Goal: Task Accomplishment & Management: Use online tool/utility

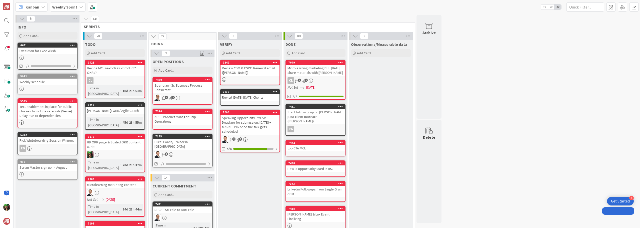
click at [71, 6] on b "Weekly Sprint" at bounding box center [64, 7] width 25 height 5
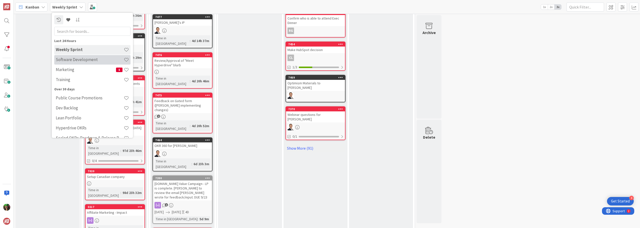
click at [75, 60] on h4 "Software Development" at bounding box center [90, 59] width 68 height 5
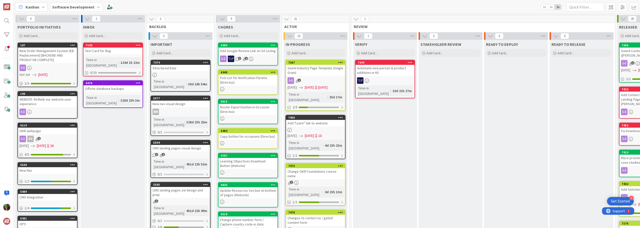
click at [320, 73] on div "GenAI Industry Page Template (Single Grain)" at bounding box center [315, 70] width 59 height 11
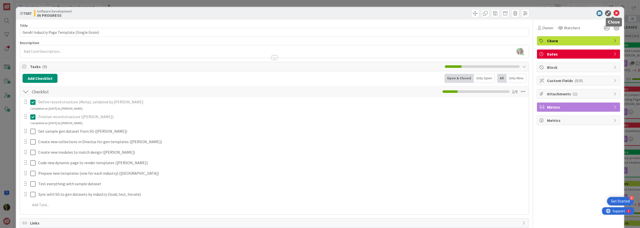
click at [614, 13] on icon at bounding box center [617, 13] width 6 height 6
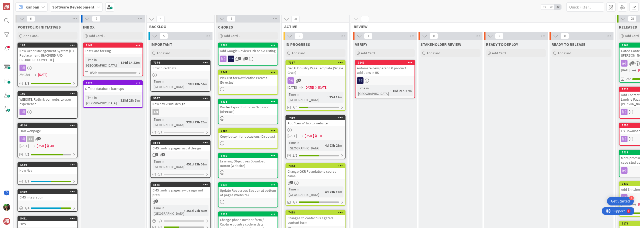
click at [317, 121] on link "7460 Add "Learn" tab to website [DATE] [DATE] 1D Time in [GEOGRAPHIC_DATA] : 4d…" at bounding box center [316, 137] width 60 height 44
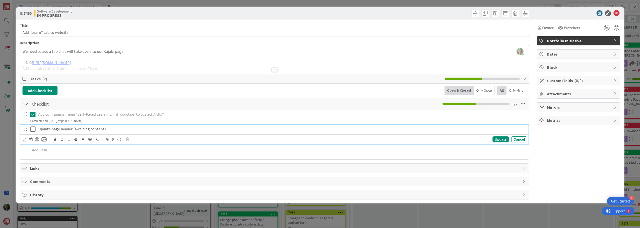
click at [33, 130] on icon at bounding box center [32, 129] width 5 height 6
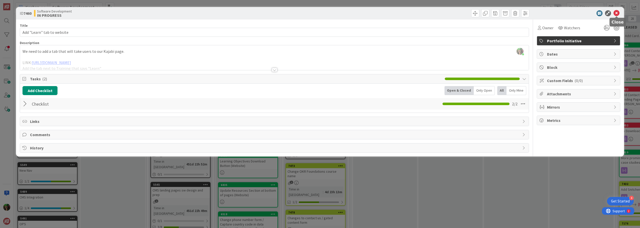
click at [616, 14] on icon at bounding box center [617, 13] width 6 height 6
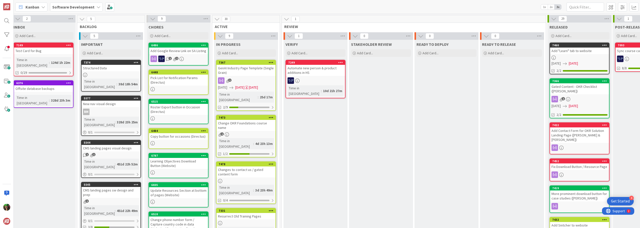
scroll to position [0, 71]
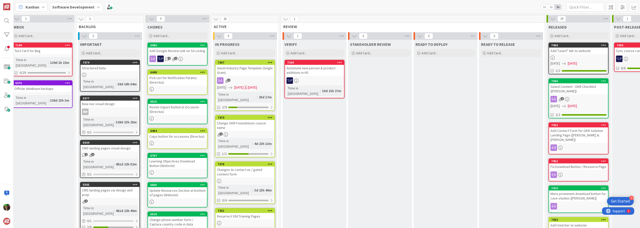
click at [237, 79] on div "1" at bounding box center [245, 80] width 59 height 7
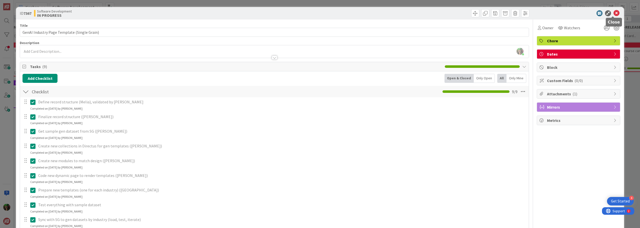
click at [614, 14] on icon at bounding box center [617, 13] width 6 height 6
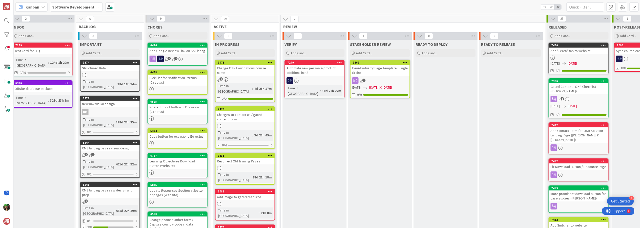
click at [253, 86] on div "4d 23h 17m" at bounding box center [263, 89] width 20 height 6
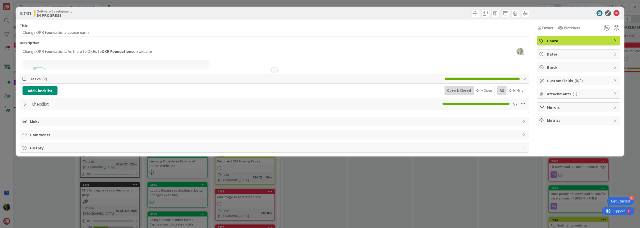
click at [275, 68] on div at bounding box center [275, 70] width 6 height 4
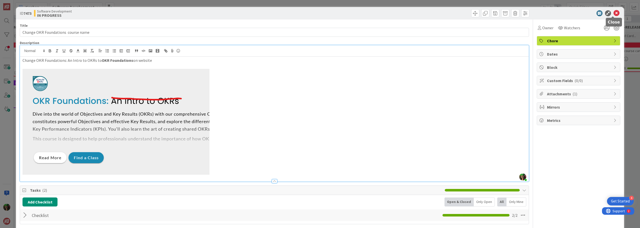
click at [614, 14] on icon at bounding box center [617, 13] width 6 height 6
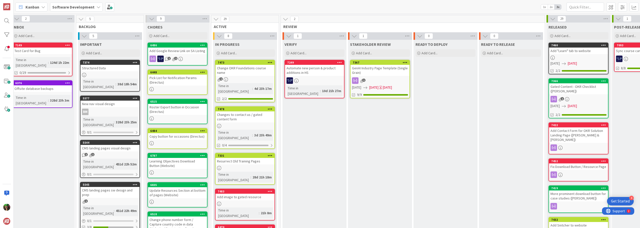
click at [231, 75] on div "Change OKR Foundations course name" at bounding box center [245, 70] width 59 height 11
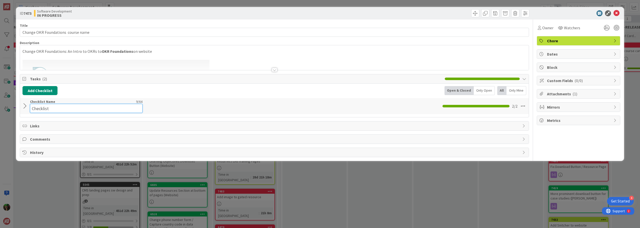
click at [76, 106] on input "Checklist" at bounding box center [86, 108] width 113 height 9
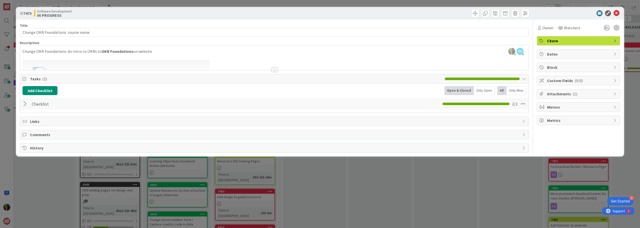
click at [127, 88] on div "Add Checklist Open & Closed Only Open All Only Mine" at bounding box center [275, 90] width 504 height 9
click at [44, 88] on button "Add Checklist" at bounding box center [40, 90] width 35 height 9
click at [125, 94] on div "Add Checklist Add Checklist Checklist Name (needed before adding tasks) 0 / 64 …" at bounding box center [275, 90] width 504 height 9
click at [26, 103] on div at bounding box center [26, 103] width 7 height 9
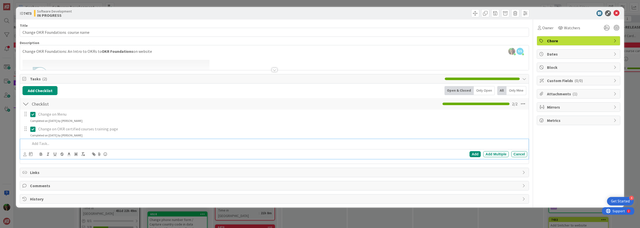
click at [50, 146] on p at bounding box center [277, 144] width 495 height 6
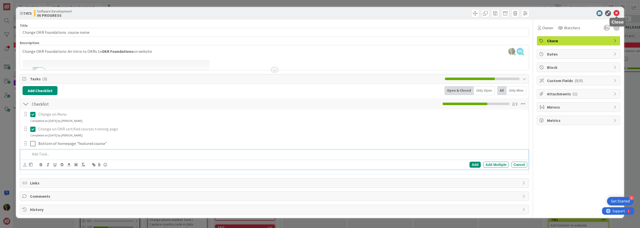
click at [618, 14] on icon at bounding box center [617, 13] width 6 height 6
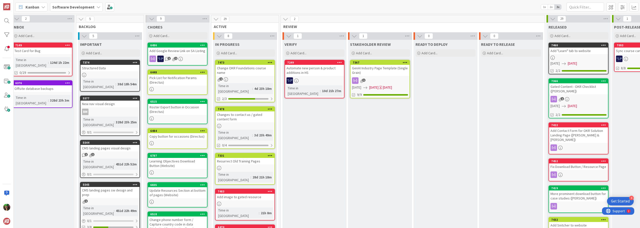
click at [257, 115] on div "Changes to contact us / gated content form" at bounding box center [245, 116] width 59 height 11
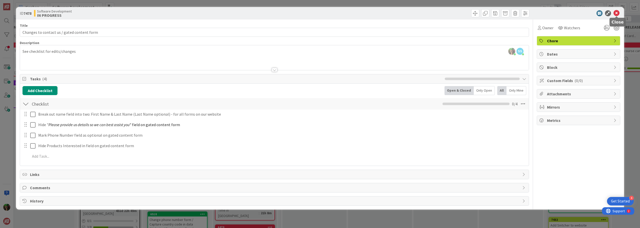
click at [617, 13] on icon at bounding box center [617, 13] width 6 height 6
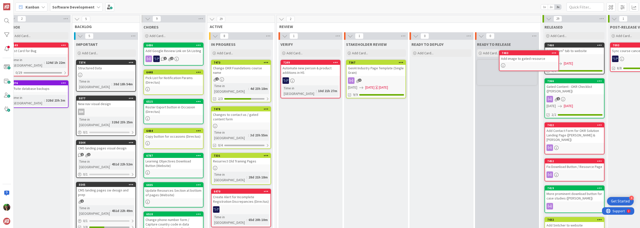
scroll to position [0, 76]
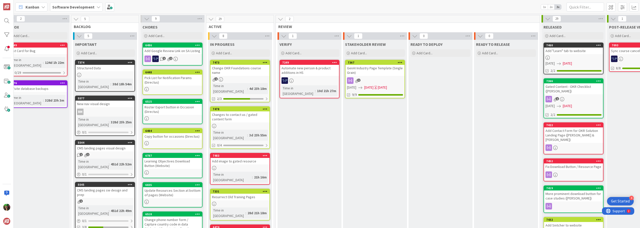
drag, startPoint x: 246, startPoint y: 182, endPoint x: 248, endPoint y: 169, distance: 13.1
click at [265, 154] on icon at bounding box center [265, 156] width 5 height 4
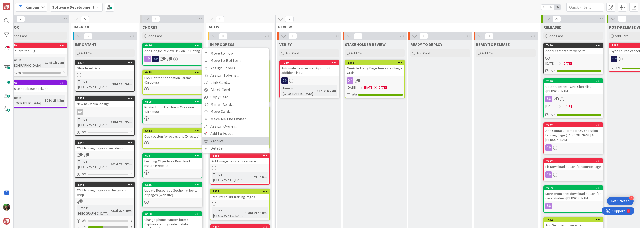
click at [250, 137] on link "Archive" at bounding box center [236, 140] width 68 height 7
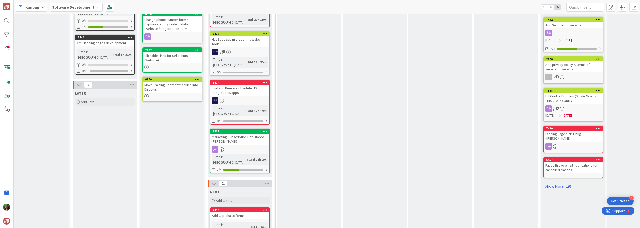
scroll to position [225, 76]
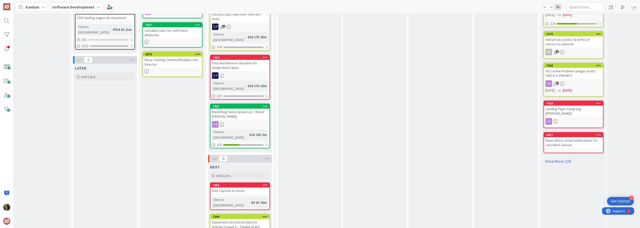
click at [250, 187] on div "Add Captcha to forms" at bounding box center [240, 190] width 59 height 7
click at [224, 187] on div "Add Captcha to forms" at bounding box center [240, 190] width 59 height 7
click at [233, 187] on div "Add Captcha to forms" at bounding box center [240, 190] width 59 height 7
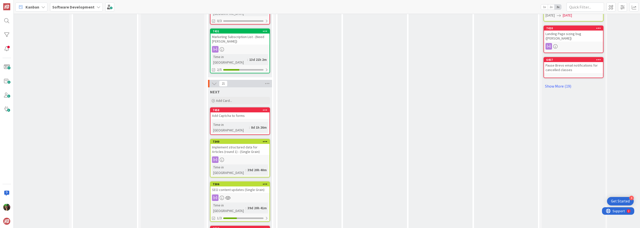
scroll to position [250, 76]
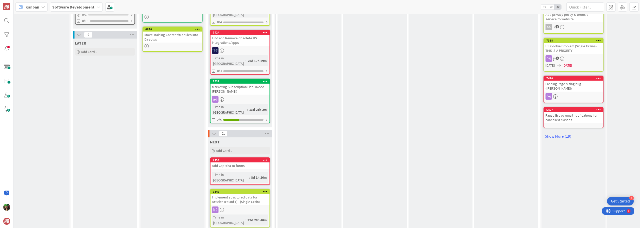
click at [252, 162] on div "Add Captcha to forms" at bounding box center [240, 165] width 59 height 7
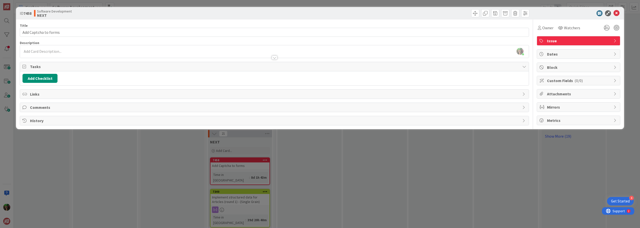
click at [116, 54] on div at bounding box center [274, 55] width 509 height 5
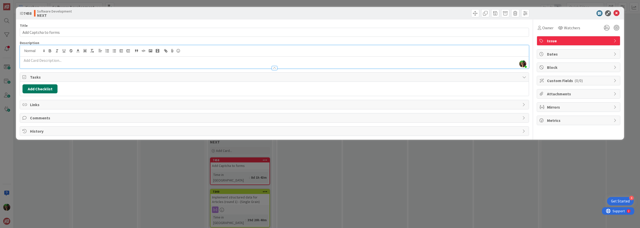
click at [45, 90] on button "Add Checklist" at bounding box center [40, 88] width 35 height 9
click at [100, 91] on div "Add Checklist Add Checklist Checklist Name (needed before adding tasks) 0 / 64 …" at bounding box center [275, 88] width 504 height 9
click at [118, 62] on p at bounding box center [275, 61] width 504 height 6
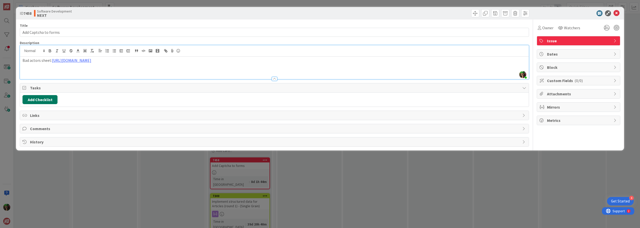
click at [41, 101] on button "Add Checklist" at bounding box center [40, 99] width 35 height 9
drag, startPoint x: 35, startPoint y: 133, endPoint x: 30, endPoint y: 136, distance: 5.6
click at [30, 136] on button "Add" at bounding box center [31, 135] width 13 height 9
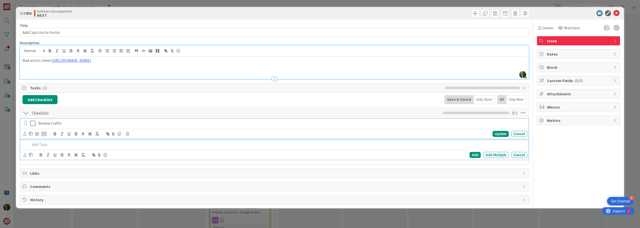
click at [56, 126] on p "Review traffic" at bounding box center [281, 123] width 487 height 6
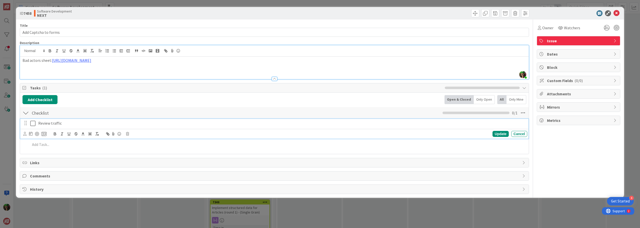
click at [69, 122] on p "Review traffic" at bounding box center [281, 123] width 487 height 6
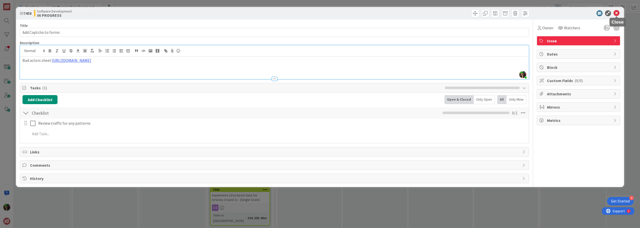
click at [618, 14] on icon at bounding box center [617, 13] width 6 height 6
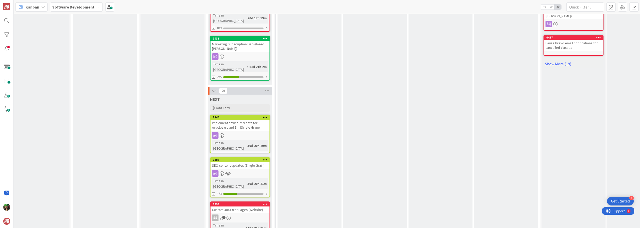
scroll to position [325, 76]
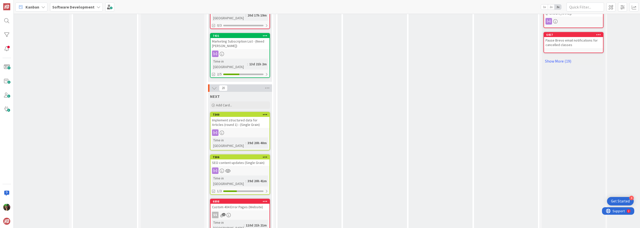
click at [260, 167] on div at bounding box center [240, 170] width 59 height 7
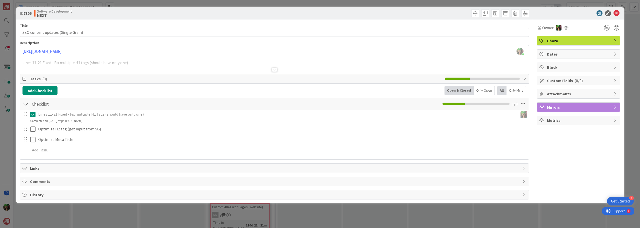
click at [275, 70] on div at bounding box center [275, 70] width 6 height 4
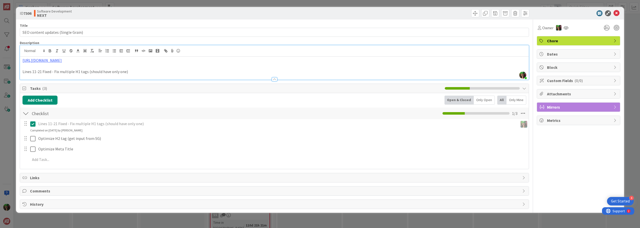
click at [275, 70] on p "Lines 11-21 Fixed - Fix multiple H1 tags (should have only one)" at bounding box center [275, 72] width 504 height 6
click at [616, 13] on icon at bounding box center [617, 13] width 6 height 6
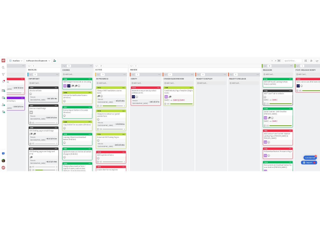
scroll to position [0, 93]
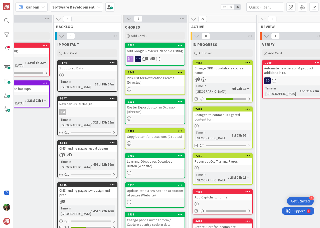
click at [75, 5] on b "Software Development" at bounding box center [73, 7] width 42 height 5
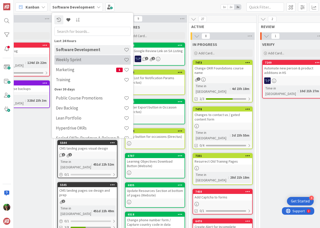
click at [75, 59] on h4 "Weekly Sprint" at bounding box center [90, 59] width 68 height 5
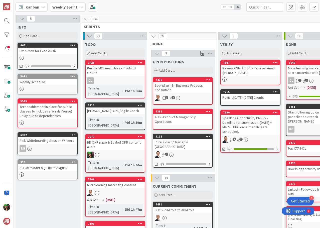
click at [63, 5] on b "Weekly Sprint" at bounding box center [64, 7] width 25 height 5
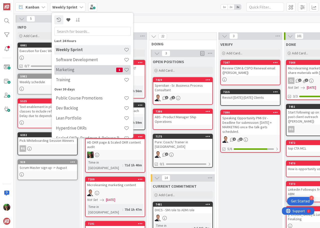
click at [73, 70] on h4 "Marketing" at bounding box center [86, 69] width 60 height 5
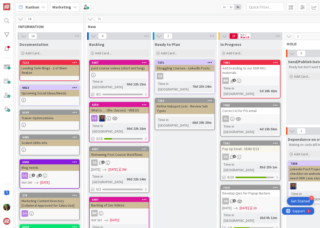
click at [66, 8] on b "Marketing" at bounding box center [61, 7] width 19 height 5
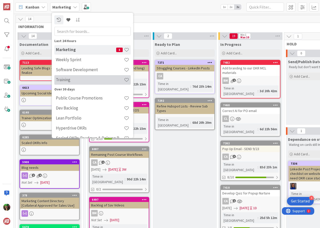
click at [68, 81] on h4 "Training" at bounding box center [90, 79] width 68 height 5
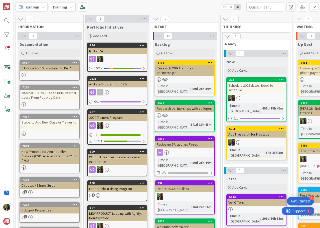
click at [42, 68] on div "SA Code for "Guaranteed to Run"" at bounding box center [49, 68] width 59 height 7
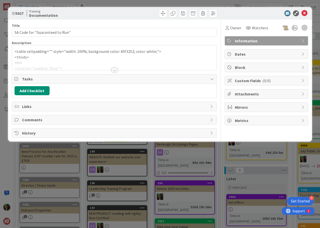
click at [42, 61] on div at bounding box center [114, 63] width 204 height 13
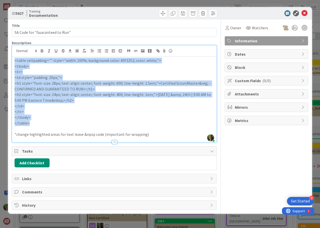
drag, startPoint x: 15, startPoint y: 60, endPoint x: 50, endPoint y: 121, distance: 70.6
click at [50, 121] on div "<table cellpadding="" style="width: 100%; background-color: #0f3252; color: whi…" at bounding box center [114, 100] width 204 height 86
copy div "<table cellpadding="" style="width: 100%; background-color: #0f3252; color: whi…"
